Goal: Check status: Check status

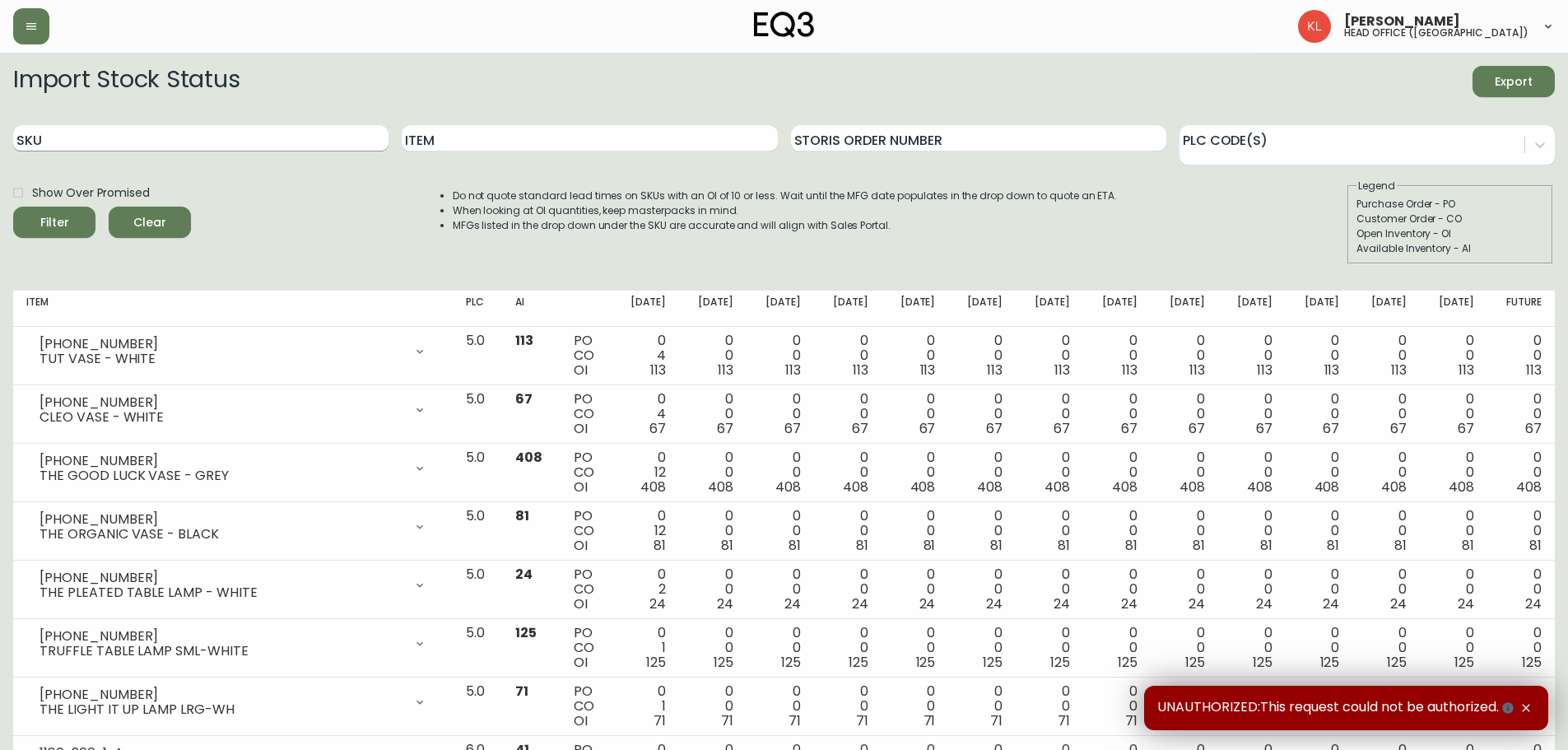
click at [142, 151] on input "SKU" at bounding box center [201, 138] width 375 height 26
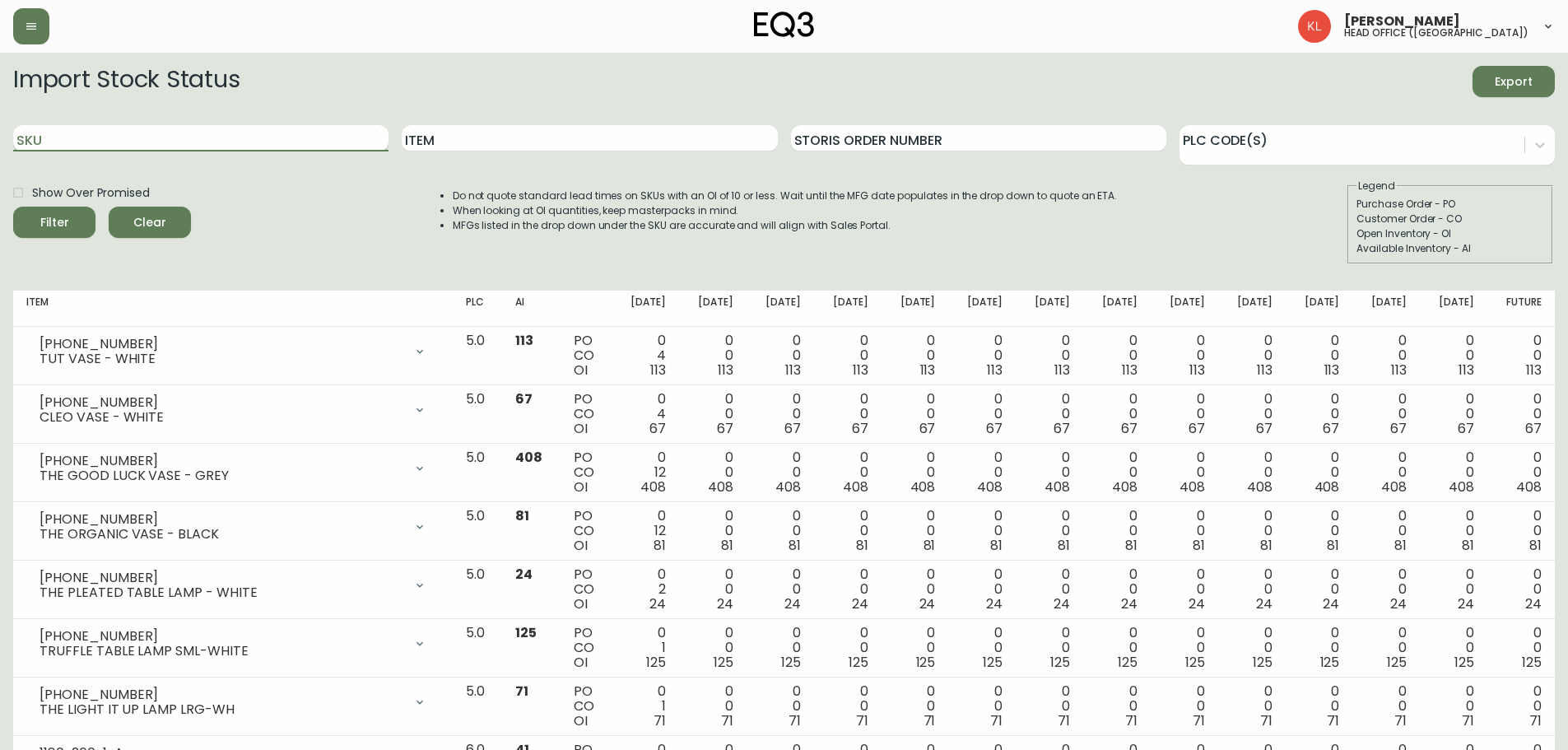
paste input "3190-279-7"
type input "3190-279-7"
click at [14, 206] on button "Filter" at bounding box center [54, 222] width 82 height 32
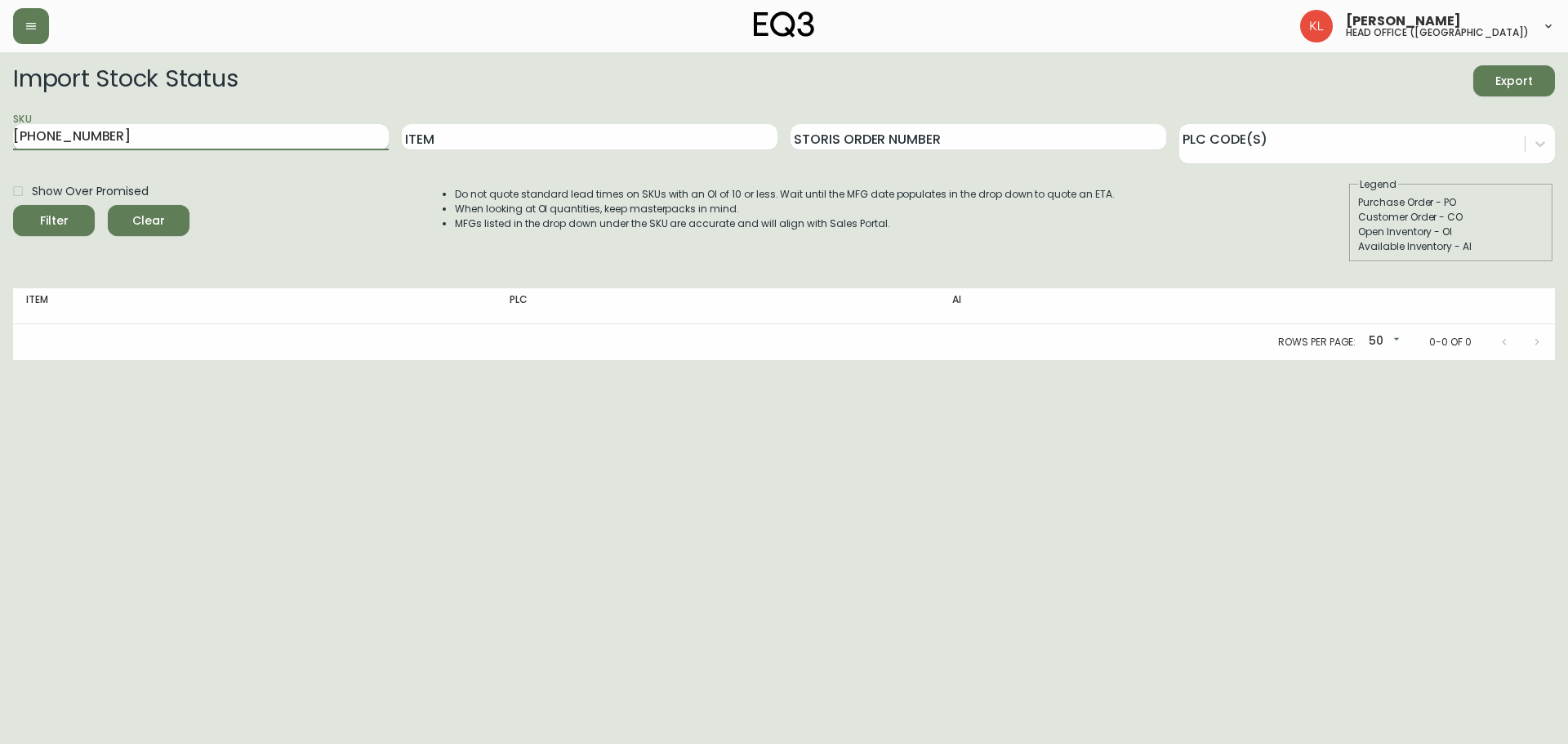
click at [153, 129] on input "3190-279-7" at bounding box center [201, 136] width 376 height 26
click at [13, 205] on button "Filter" at bounding box center [54, 220] width 82 height 31
drag, startPoint x: 207, startPoint y: 139, endPoint x: -377, endPoint y: 111, distance: 584.7
click at [0, 111] on html "Kendra Lorteau head office (canada) Import Stock Status Export SKU 3190-279-7 I…" at bounding box center [784, 179] width 1568 height 360
drag, startPoint x: 458, startPoint y: 148, endPoint x: 471, endPoint y: 144, distance: 13.6
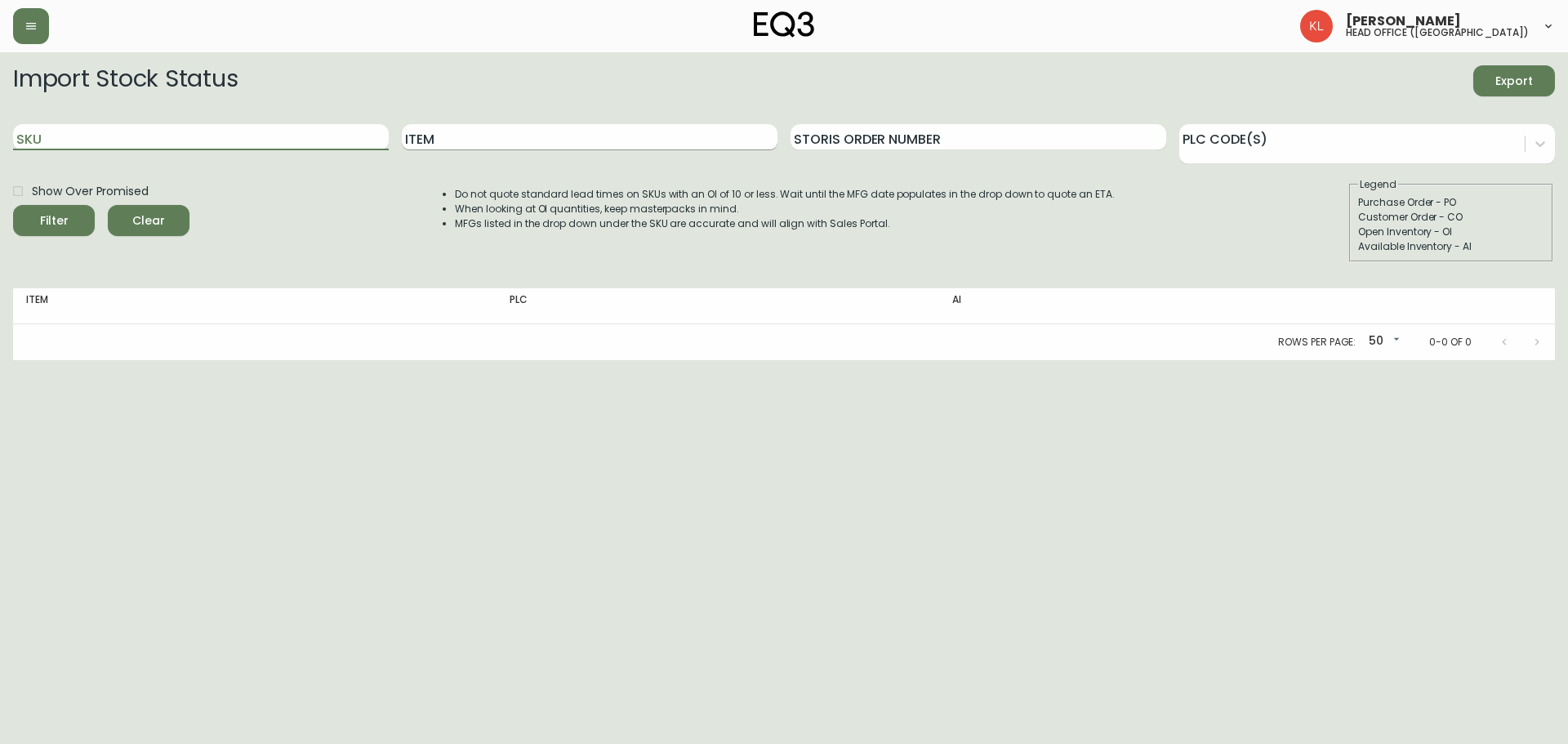
click at [457, 149] on input "Item" at bounding box center [590, 136] width 376 height 26
type input "bila round"
click at [13, 205] on button "Filter" at bounding box center [54, 220] width 82 height 31
click at [24, 25] on icon "button" at bounding box center [31, 26] width 13 height 13
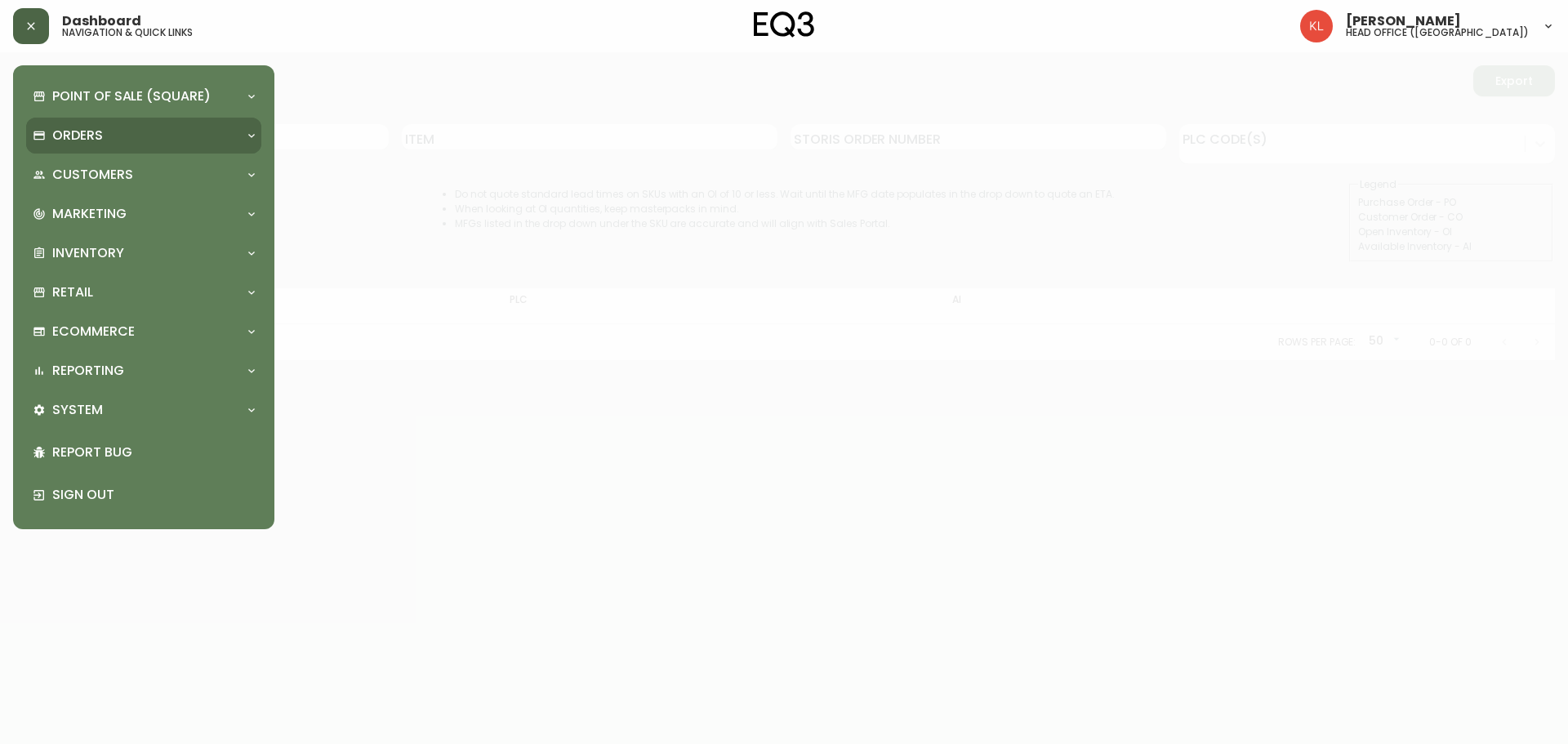
click at [237, 124] on div "Orders" at bounding box center [144, 136] width 235 height 36
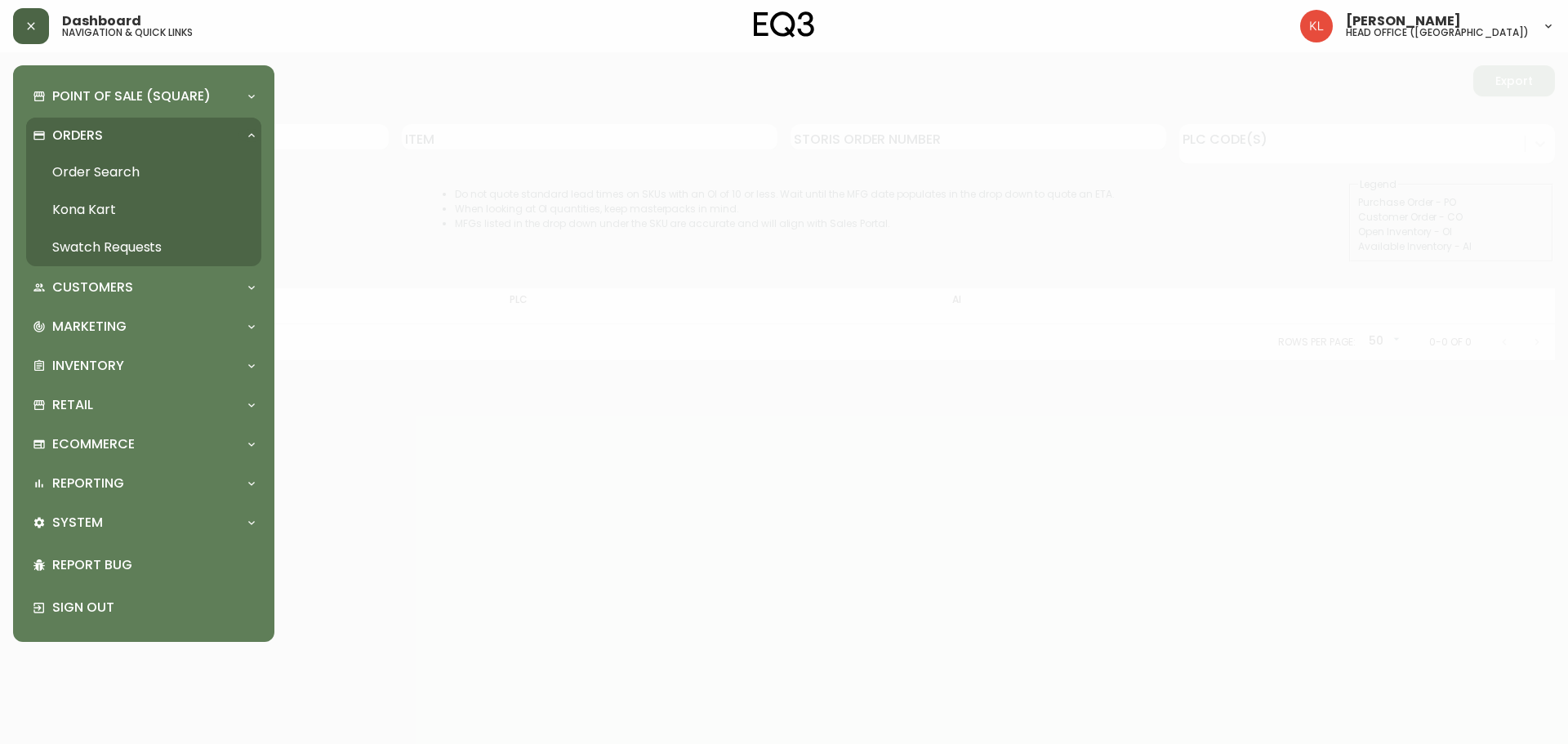
drag, startPoint x: 118, startPoint y: 239, endPoint x: 179, endPoint y: 240, distance: 61.0
click at [118, 239] on link "Swatch Requests" at bounding box center [144, 248] width 235 height 38
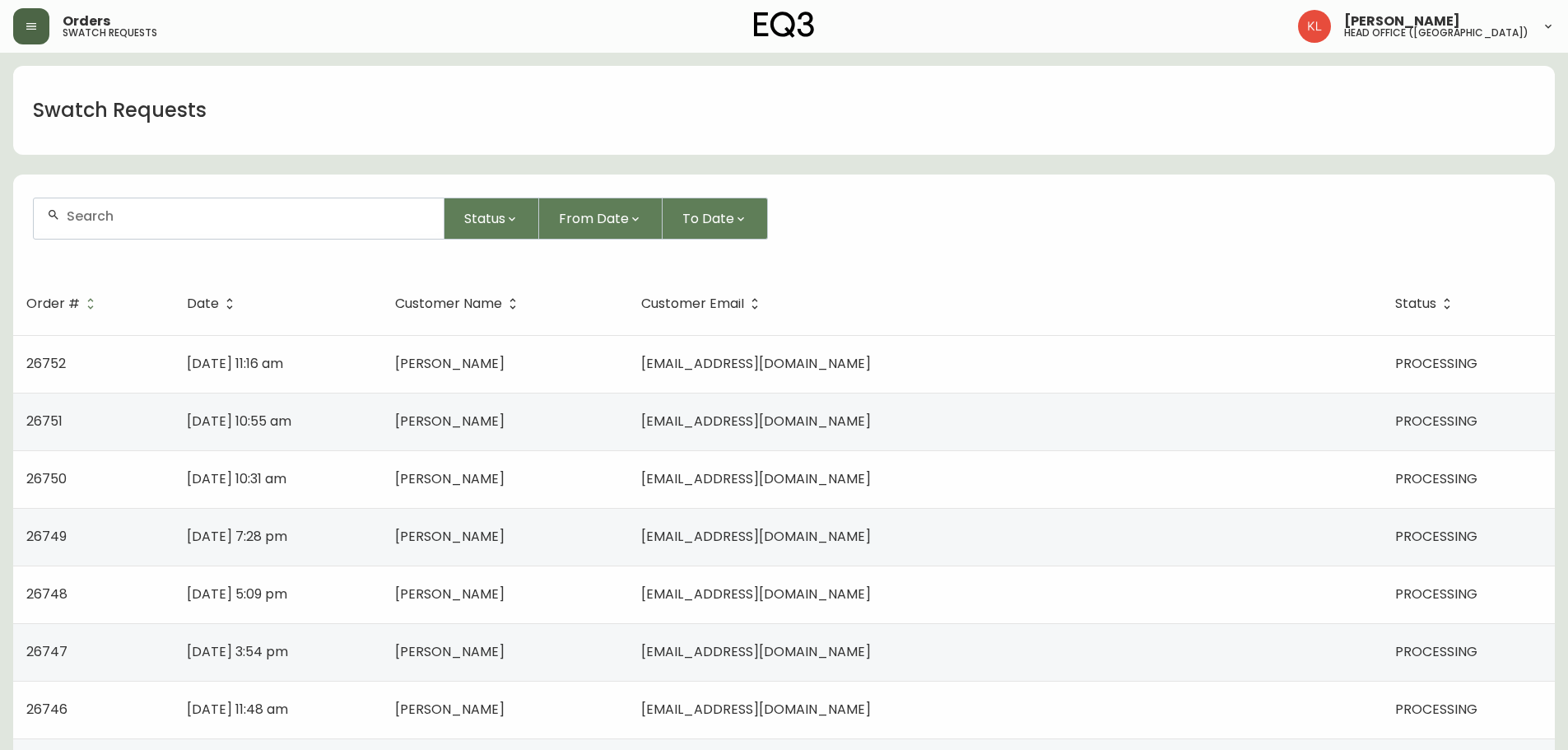
drag, startPoint x: 93, startPoint y: 227, endPoint x: 154, endPoint y: 230, distance: 61.1
click at [95, 228] on div at bounding box center [238, 215] width 410 height 35
paste input "26744"
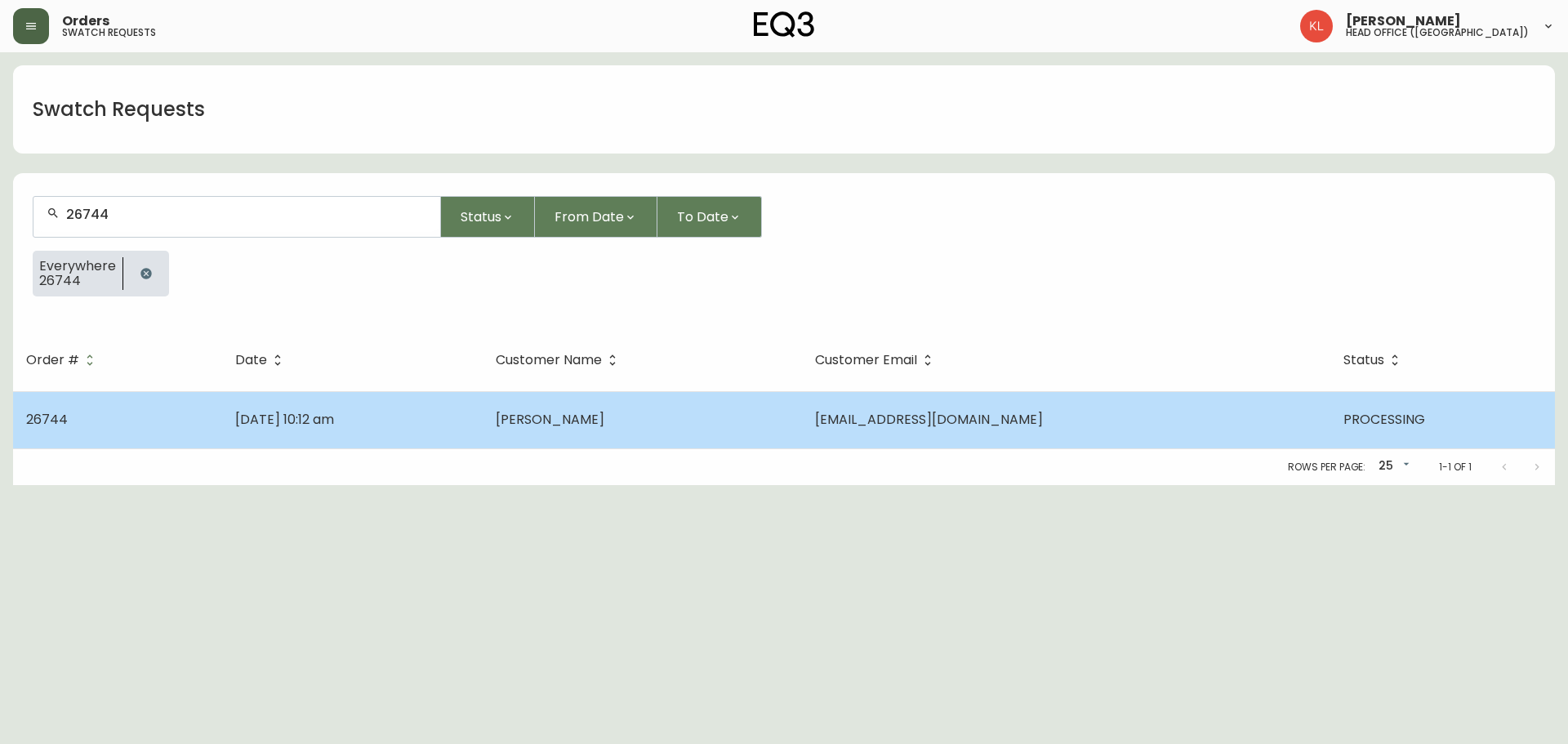
type input "26744"
click at [674, 434] on td "evelyne lambert" at bounding box center [643, 420] width 320 height 57
